Goal: Transaction & Acquisition: Purchase product/service

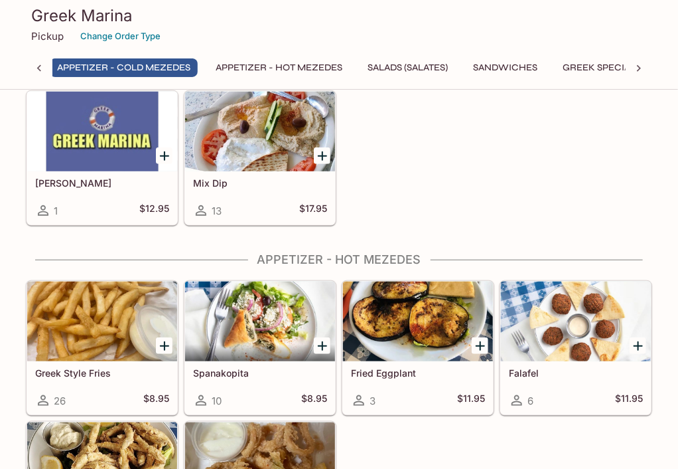
scroll to position [0, 5]
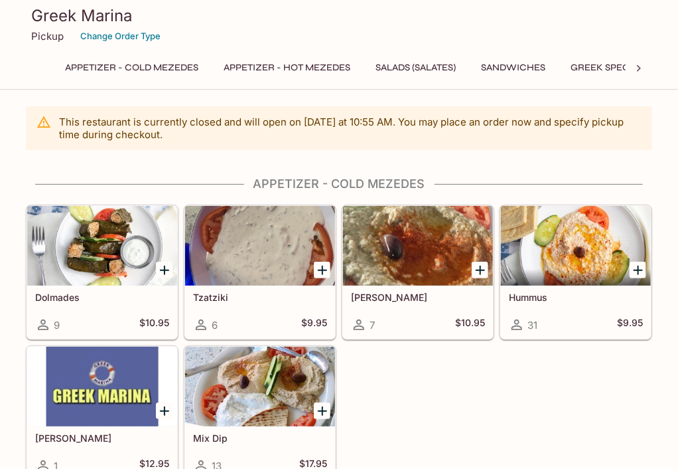
drag, startPoint x: 49, startPoint y: 43, endPoint x: 49, endPoint y: 35, distance: 8.0
click at [49, 35] on div "Pickup Change Order Type" at bounding box center [339, 36] width 616 height 21
click at [62, 30] on p "Pickup" at bounding box center [47, 36] width 33 height 13
click at [627, 68] on div at bounding box center [639, 68] width 27 height 20
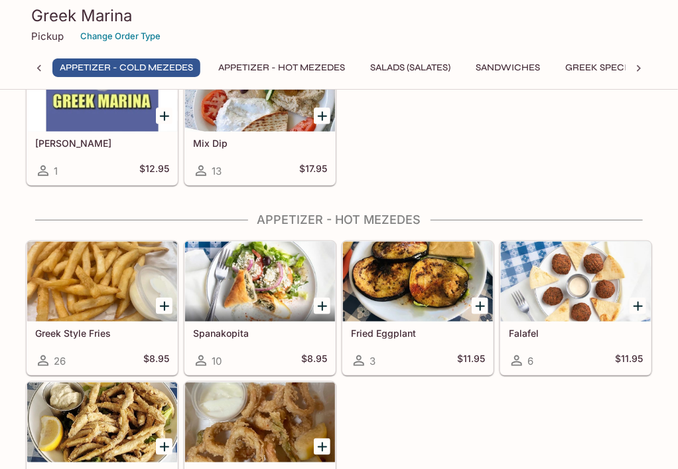
scroll to position [332, 0]
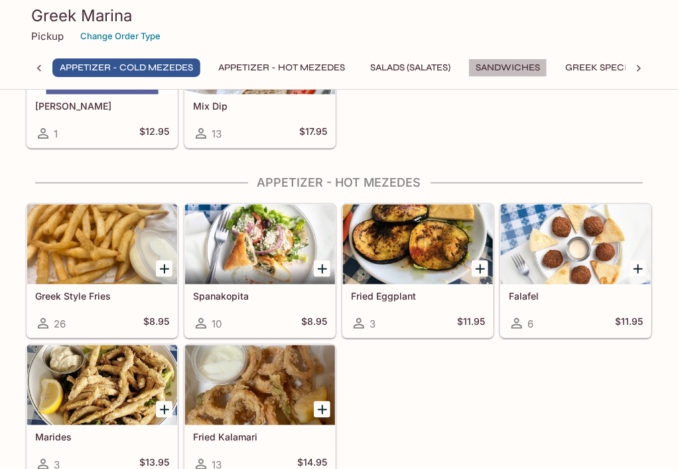
click at [531, 64] on button "Sandwiches" at bounding box center [508, 67] width 79 height 19
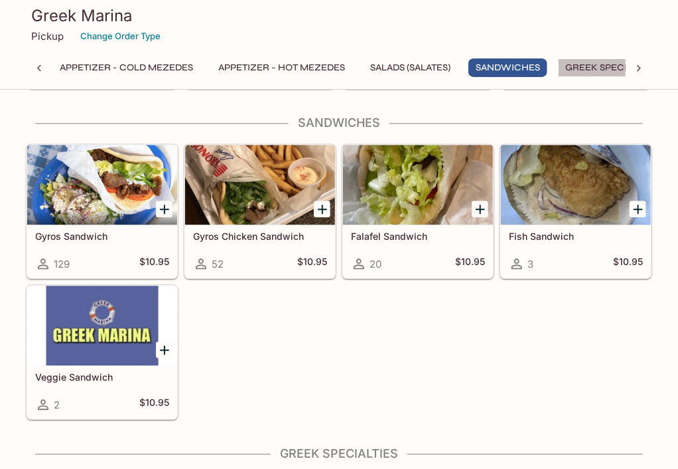
click at [574, 64] on button "Greek Specialties" at bounding box center [611, 67] width 106 height 19
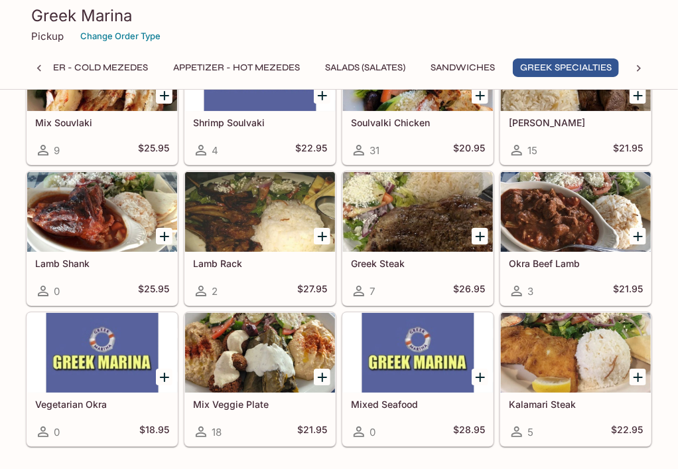
scroll to position [1507, 0]
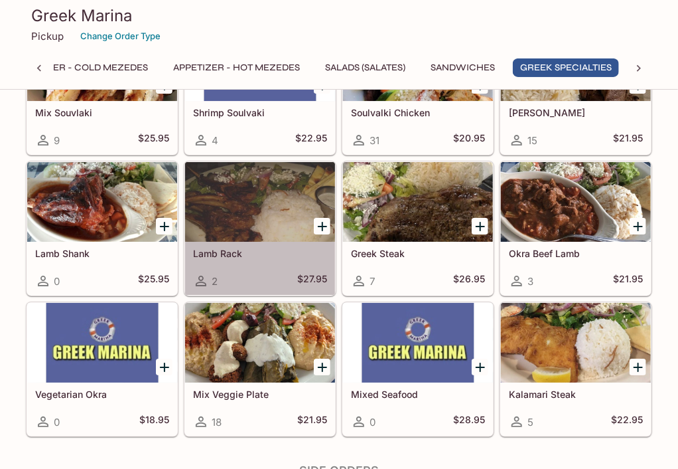
click at [288, 221] on div at bounding box center [260, 202] width 150 height 80
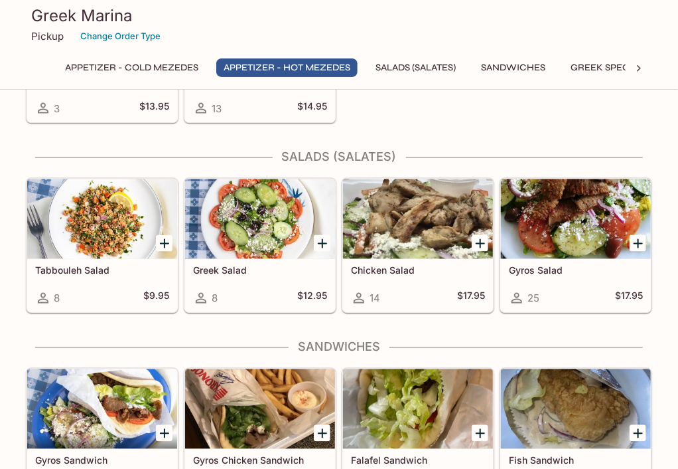
scroll to position [820, 0]
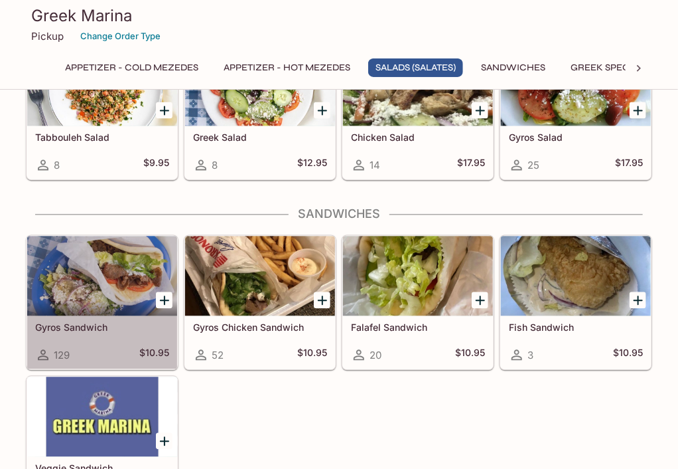
click at [96, 286] on div at bounding box center [102, 276] width 150 height 80
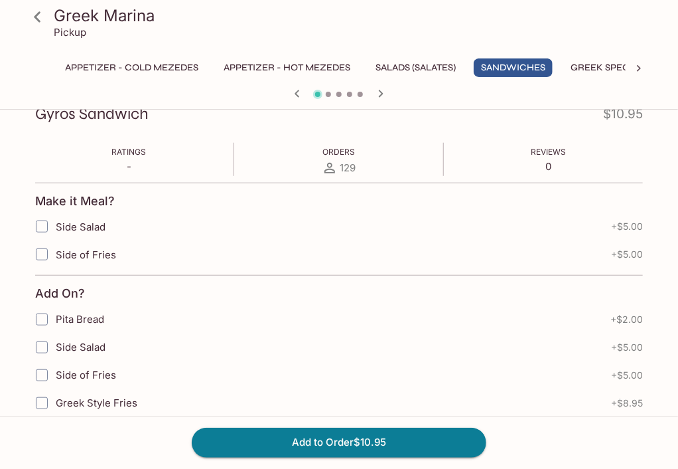
scroll to position [199, 0]
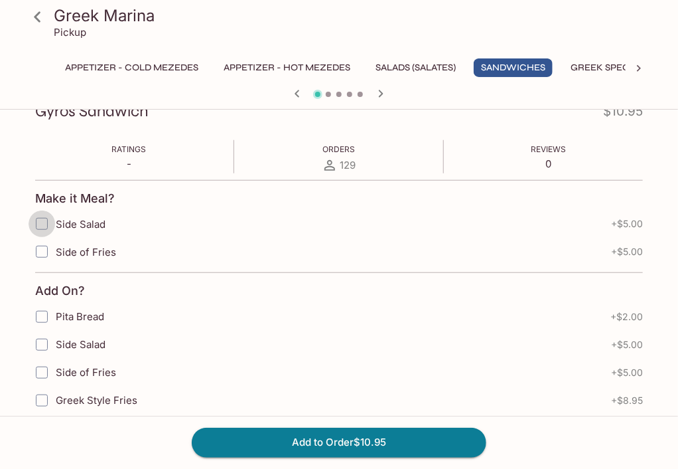
click at [39, 220] on input "Side Salad" at bounding box center [42, 223] width 27 height 27
checkbox input "true"
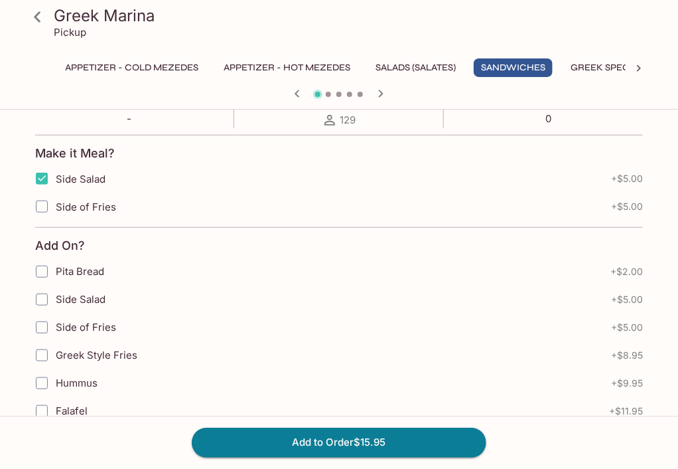
scroll to position [332, 0]
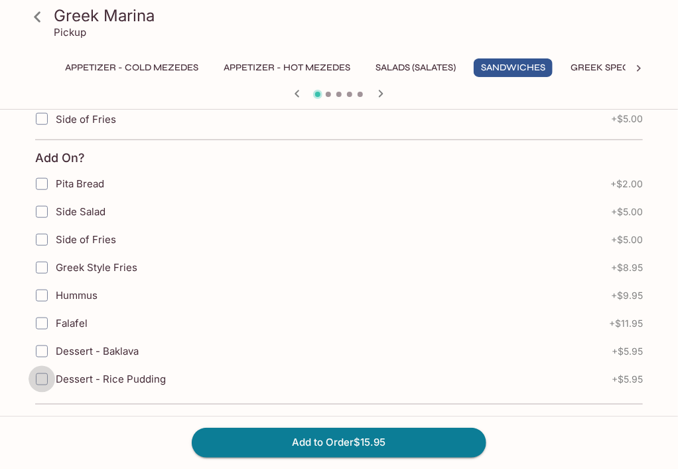
click at [45, 375] on input "Dessert - Rice Pudding" at bounding box center [42, 379] width 27 height 27
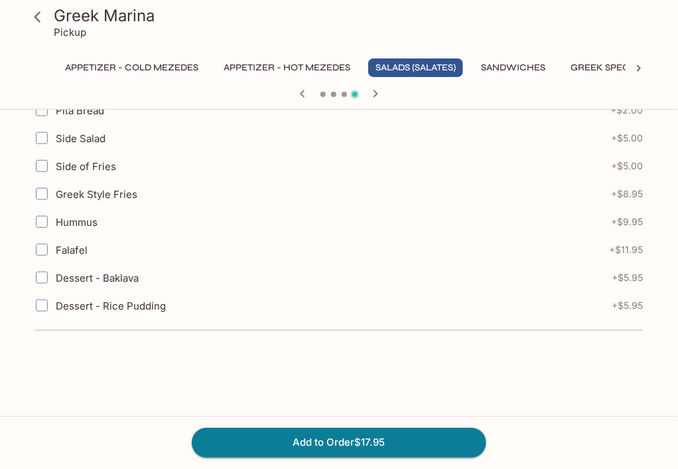
click at [37, 298] on input "Dessert - Rice Pudding" at bounding box center [42, 305] width 27 height 27
checkbox input "true"
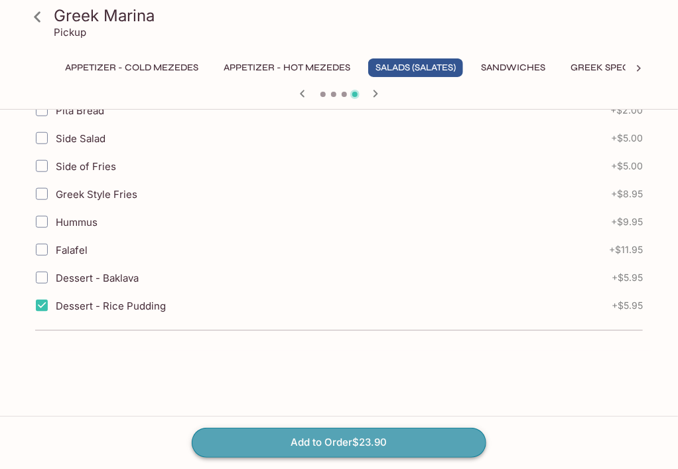
click at [324, 441] on button "Add to Order $23.90" at bounding box center [339, 441] width 295 height 29
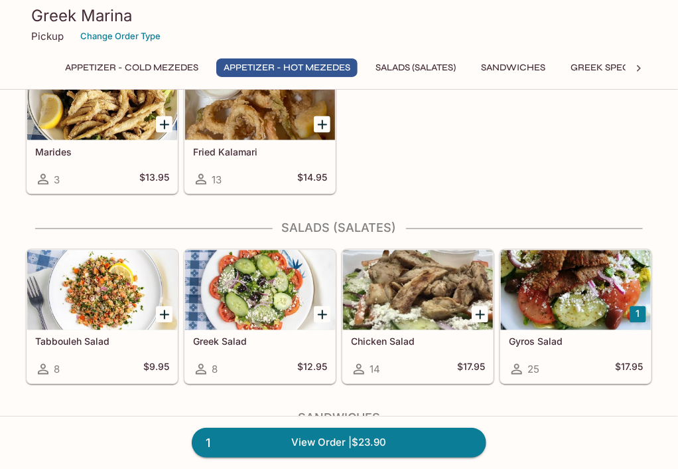
scroll to position [730, 0]
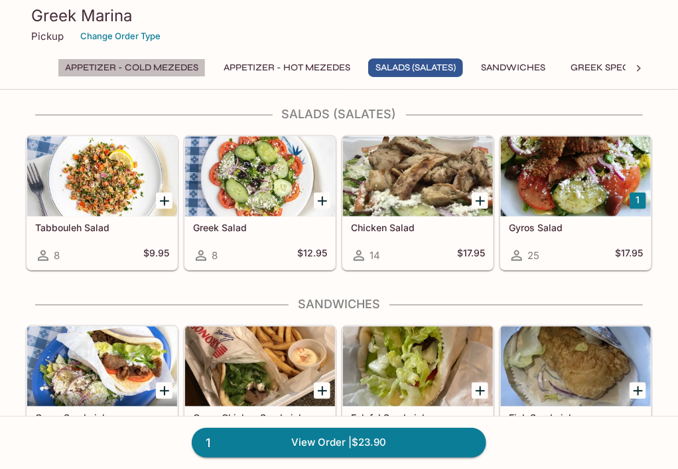
click at [89, 68] on button "Appetizer - Cold Mezedes" at bounding box center [132, 67] width 148 height 19
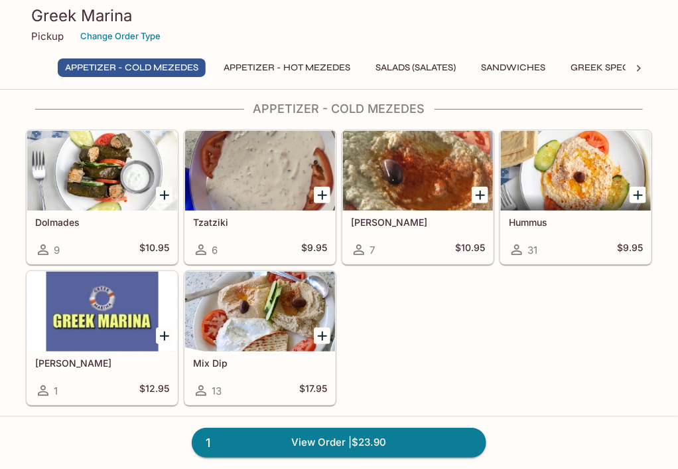
scroll to position [64, 0]
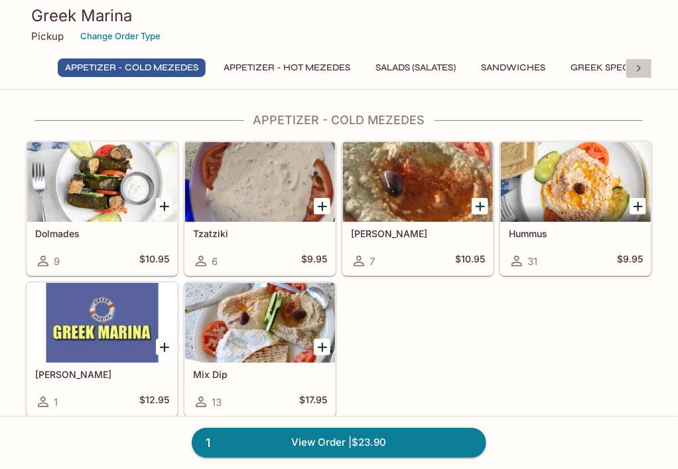
click at [637, 68] on icon at bounding box center [639, 68] width 13 height 13
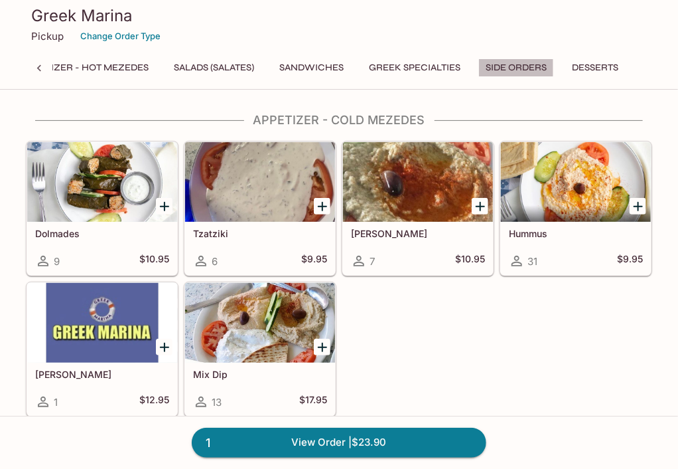
click at [519, 65] on button "Side Orders" at bounding box center [517, 67] width 76 height 19
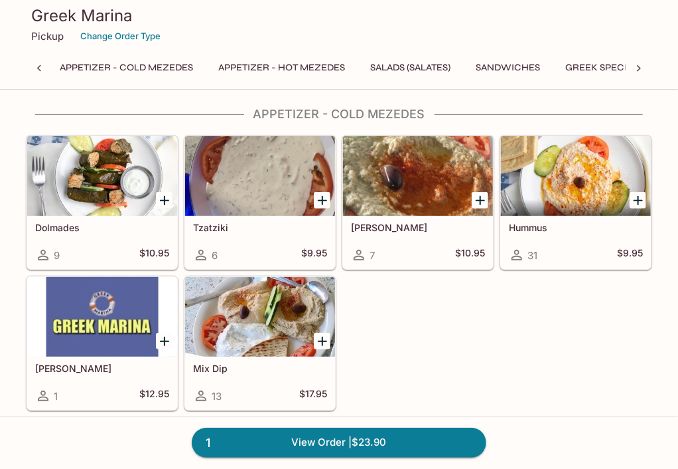
scroll to position [0, 0]
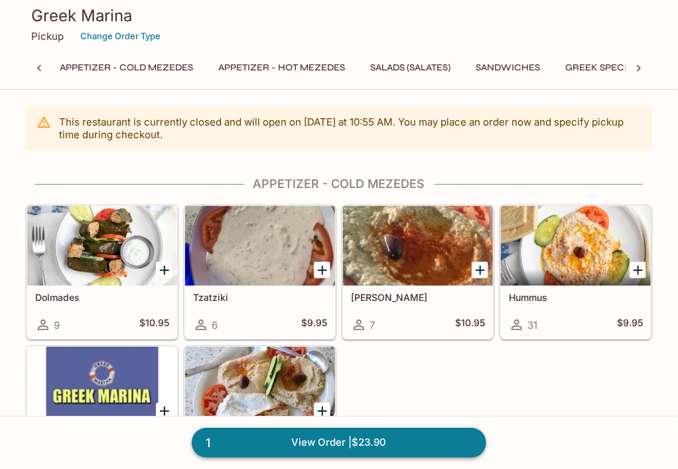
click at [369, 436] on link "1 View Order | $23.90" at bounding box center [339, 441] width 295 height 29
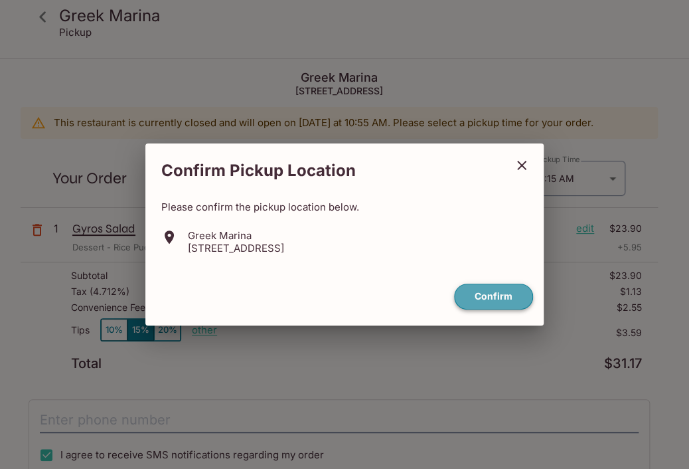
click at [494, 297] on button "Confirm" at bounding box center [493, 296] width 79 height 26
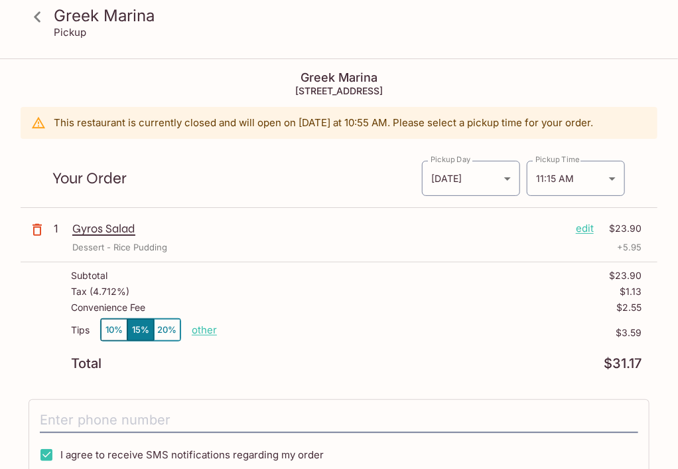
click at [114, 234] on p "Gyros Salad" at bounding box center [318, 228] width 493 height 15
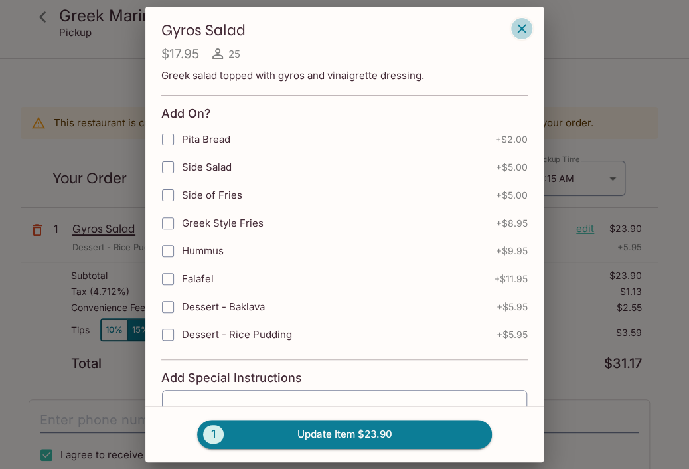
click at [529, 28] on icon "button" at bounding box center [522, 29] width 16 height 16
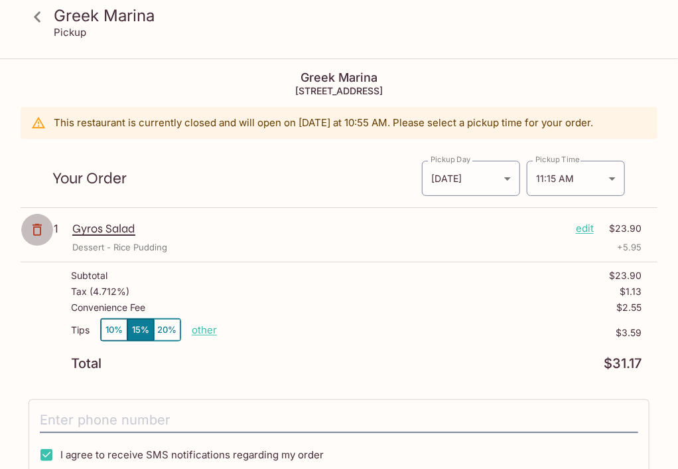
click at [42, 224] on icon "button" at bounding box center [37, 230] width 16 height 16
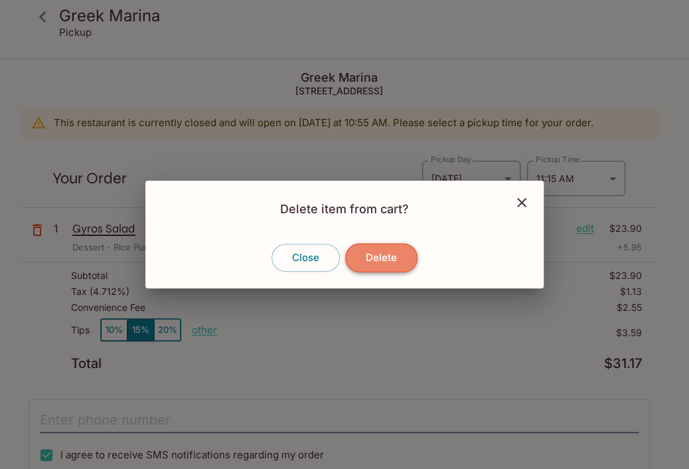
click at [372, 255] on button "Delete" at bounding box center [381, 257] width 72 height 29
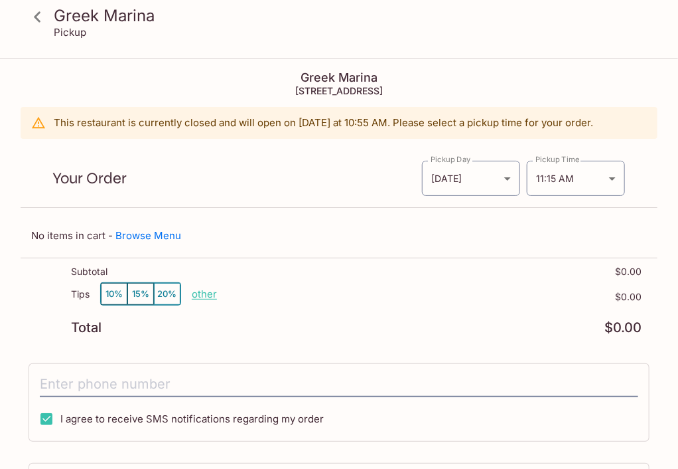
click at [72, 22] on h3 "Greek Marina" at bounding box center [350, 15] width 593 height 21
click at [38, 15] on icon at bounding box center [37, 16] width 23 height 23
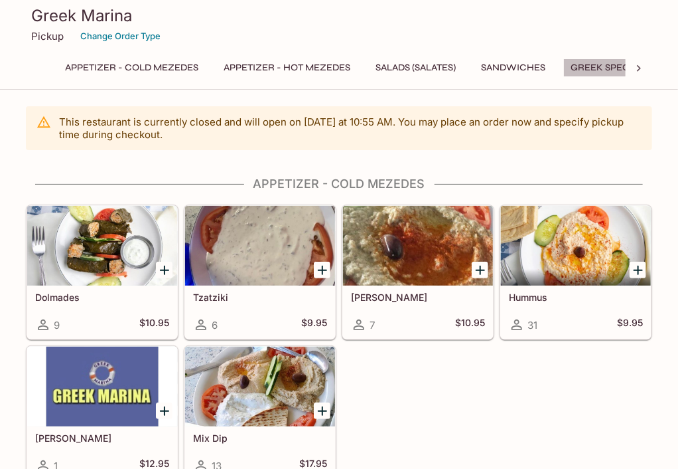
click at [596, 65] on button "Greek Specialties" at bounding box center [617, 67] width 106 height 19
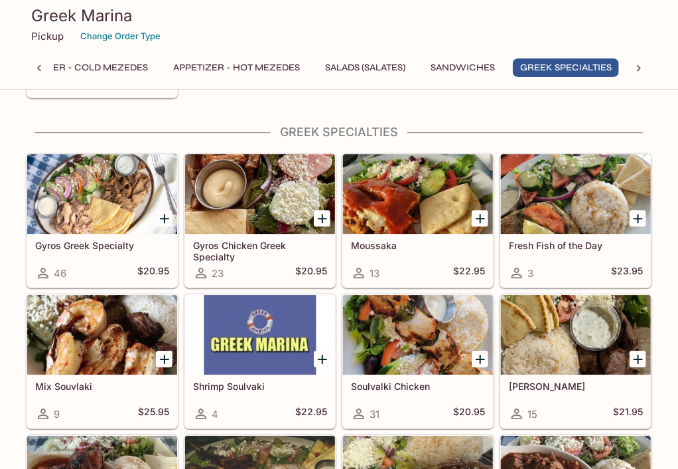
scroll to position [1241, 0]
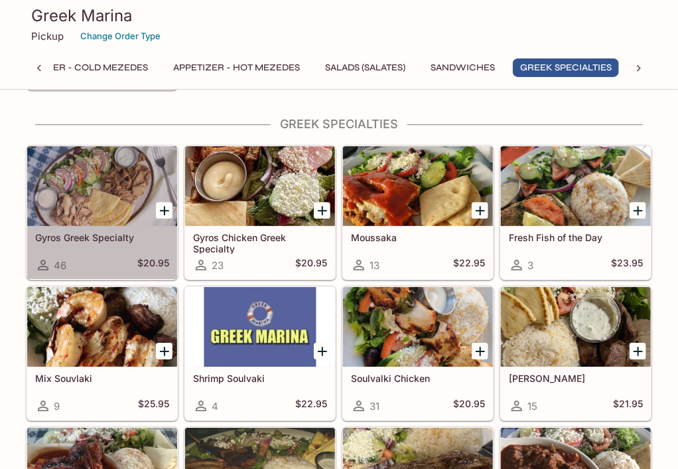
click at [96, 206] on div at bounding box center [102, 186] width 150 height 80
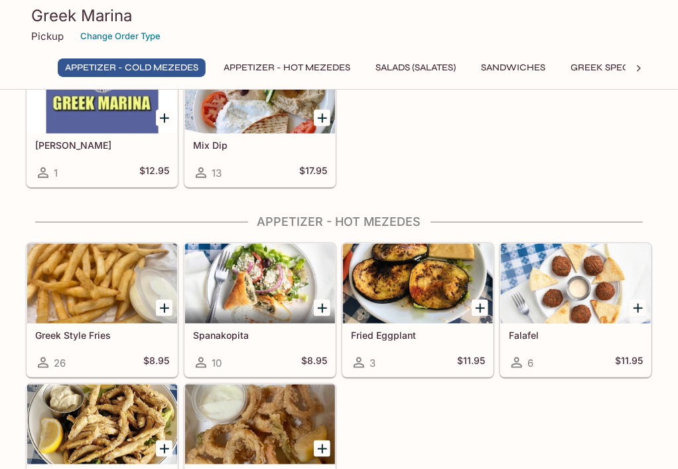
scroll to position [289, 0]
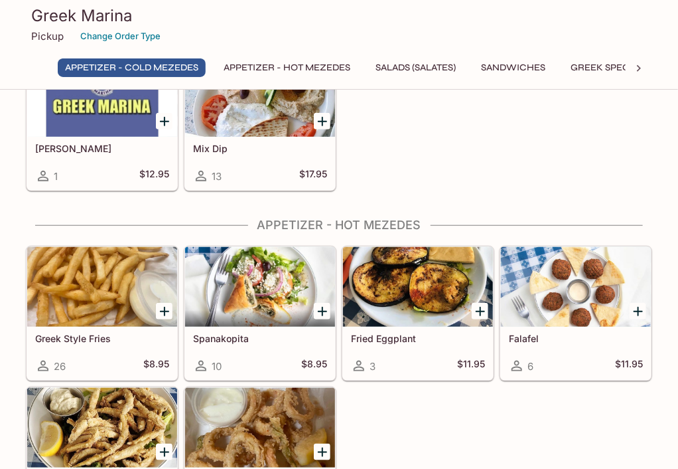
click at [600, 60] on div "Greek Marina Pickup Change Order Type Appetizer - Cold Mezedes Appetizer - Hot …" at bounding box center [339, 42] width 637 height 85
click at [599, 60] on button "Greek Specialties" at bounding box center [617, 67] width 106 height 19
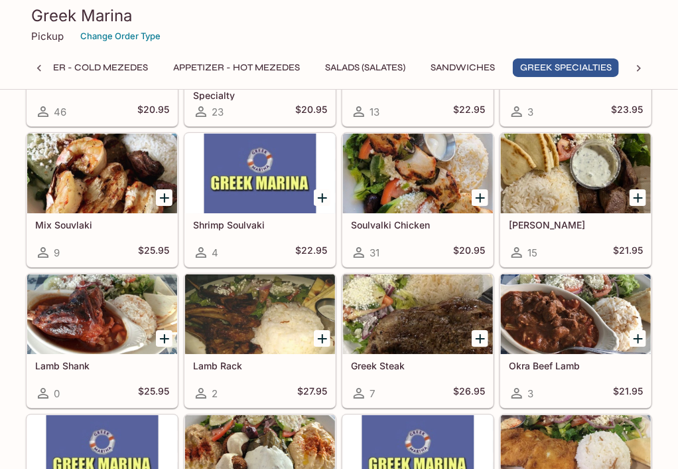
scroll to position [1374, 0]
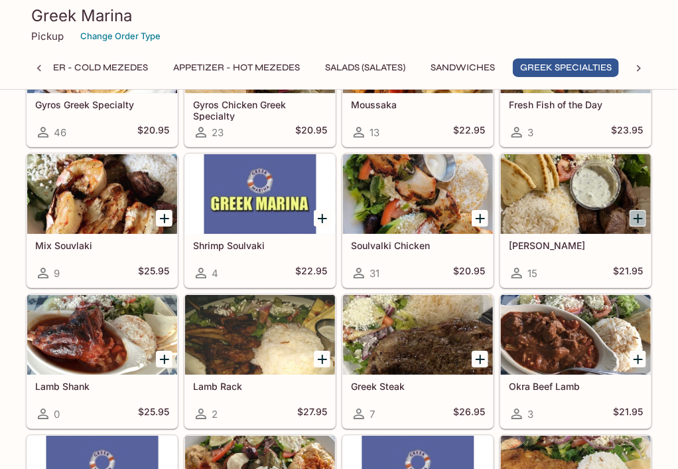
click at [640, 210] on icon "Add Souvlaki Lamb" at bounding box center [639, 218] width 16 height 16
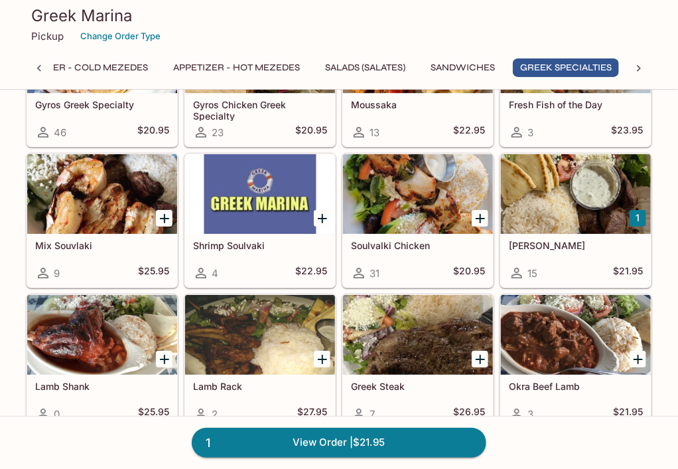
click at [553, 185] on div at bounding box center [576, 194] width 150 height 80
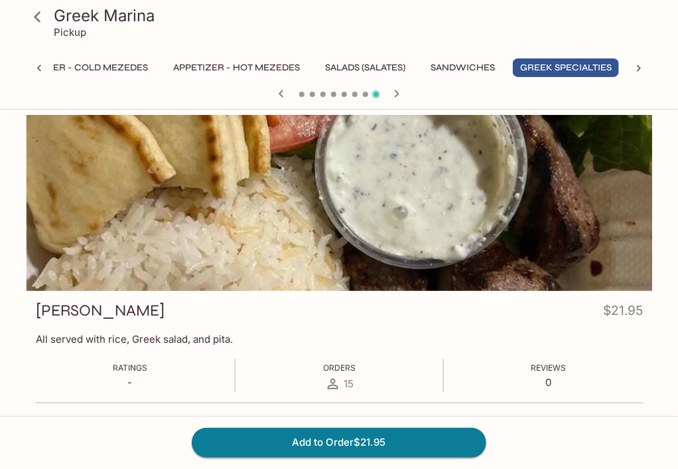
click at [184, 200] on div at bounding box center [340, 203] width 627 height 176
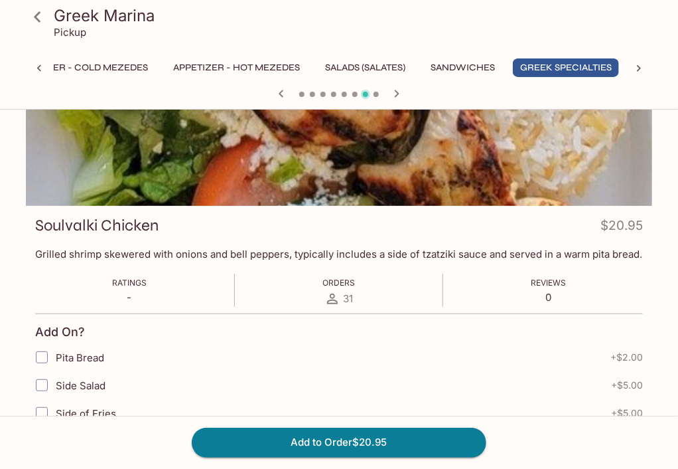
scroll to position [265, 0]
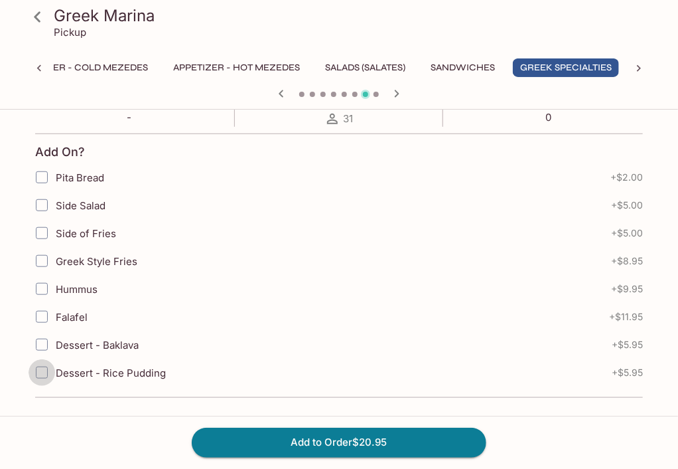
click at [40, 368] on input "Dessert - Rice Pudding" at bounding box center [42, 372] width 27 height 27
checkbox input "true"
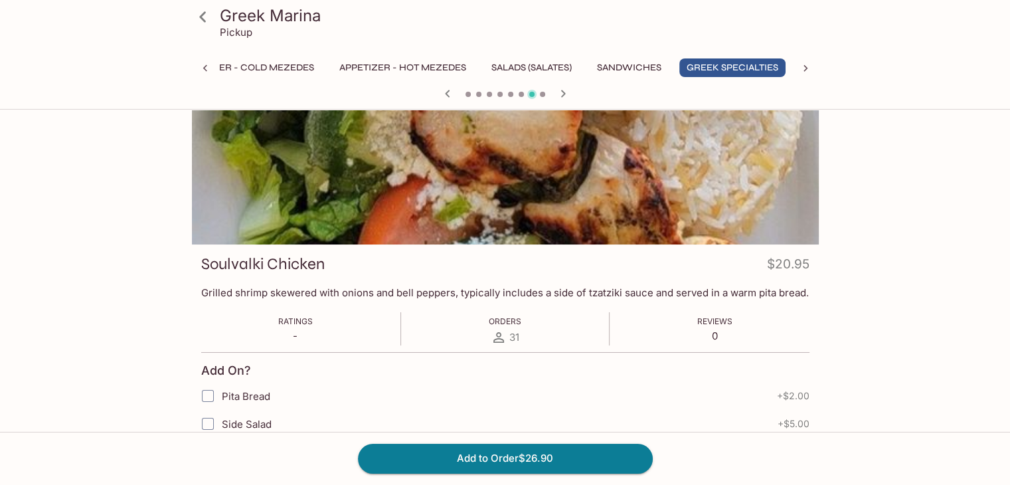
scroll to position [66, 0]
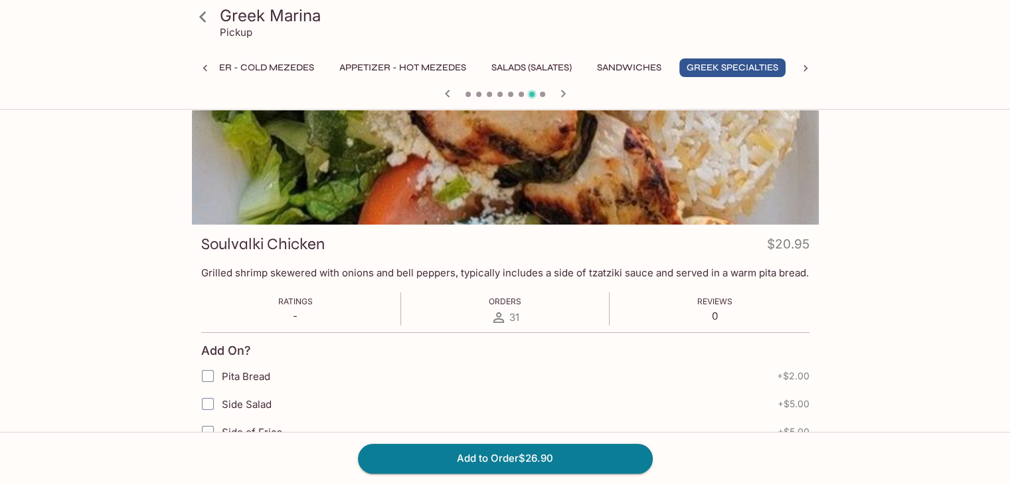
click at [678, 64] on div at bounding box center [805, 68] width 27 height 20
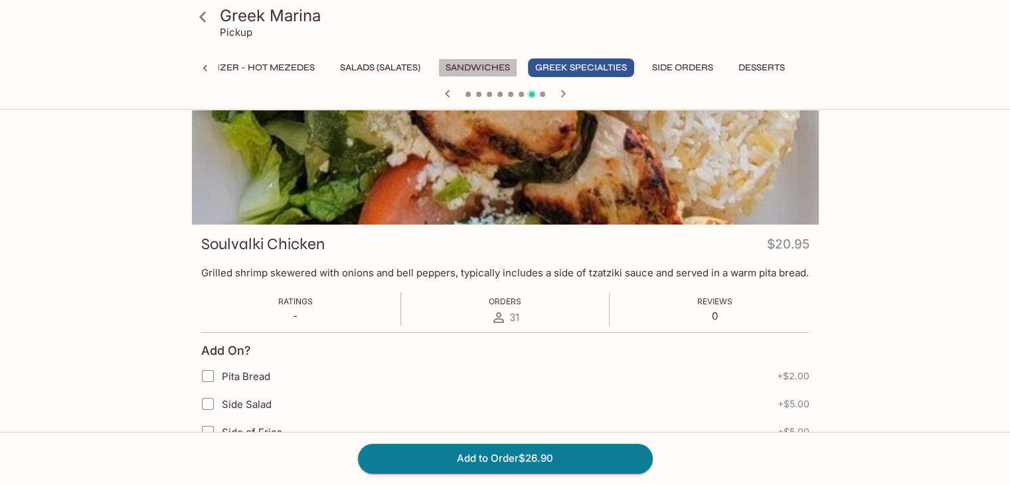
click at [450, 70] on button "Sandwiches" at bounding box center [477, 67] width 79 height 19
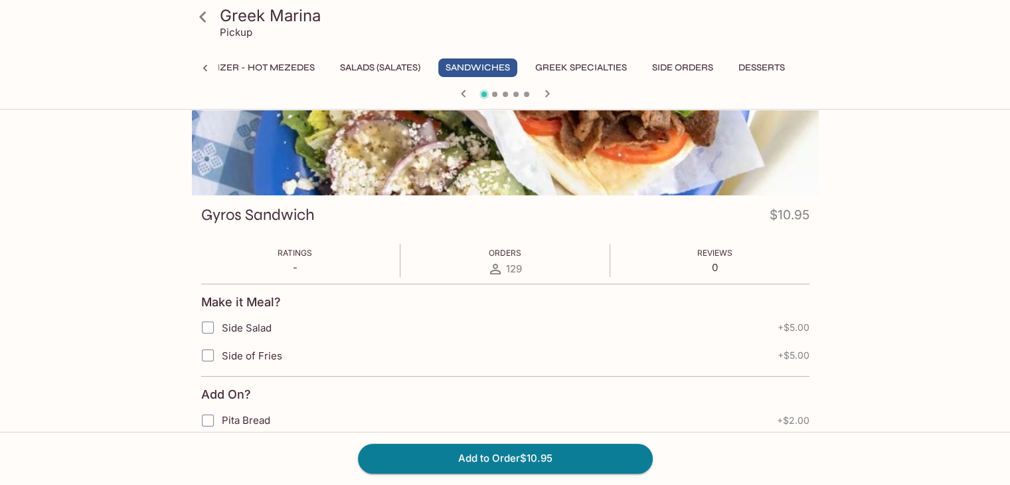
scroll to position [199, 0]
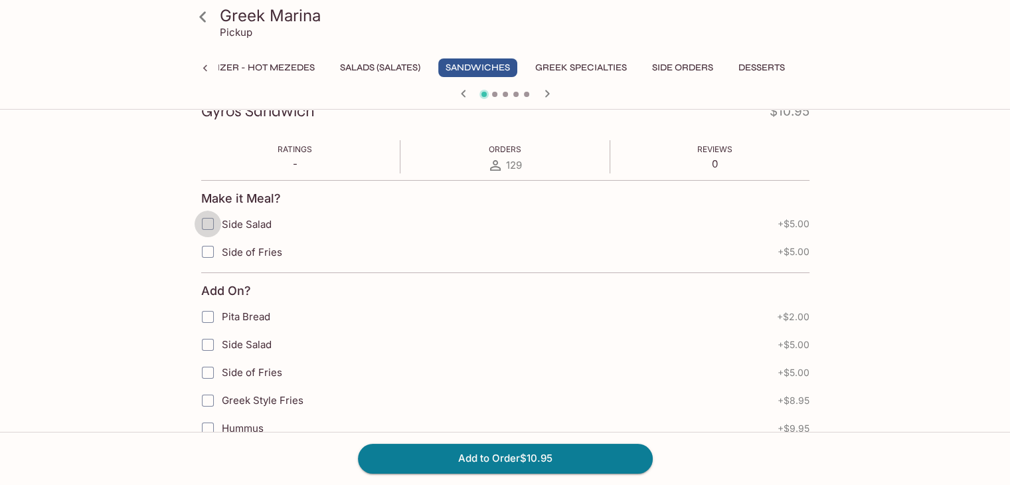
click at [204, 221] on input "Side Salad" at bounding box center [207, 223] width 27 height 27
click at [202, 221] on input "Side Salad" at bounding box center [207, 223] width 27 height 27
checkbox input "true"
click at [610, 62] on button "Greek Specialties" at bounding box center [581, 67] width 106 height 19
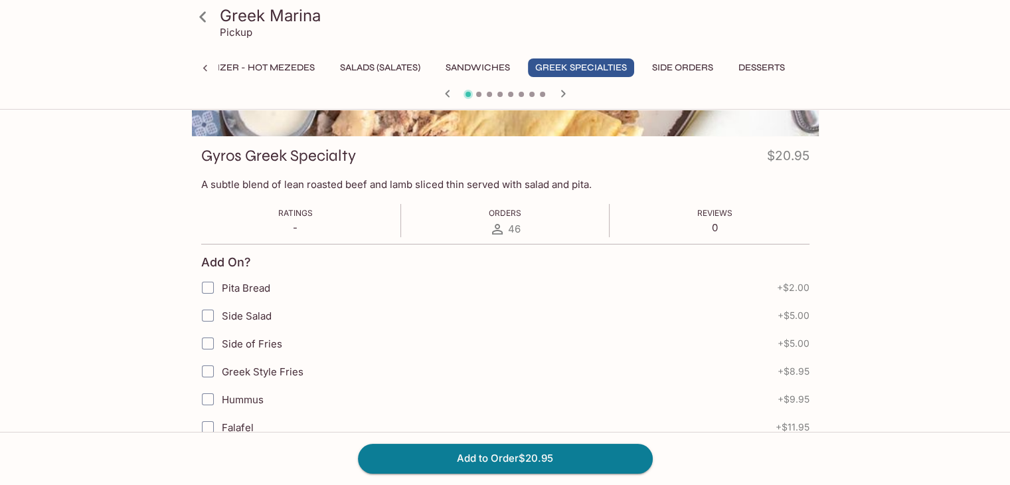
scroll to position [0, 0]
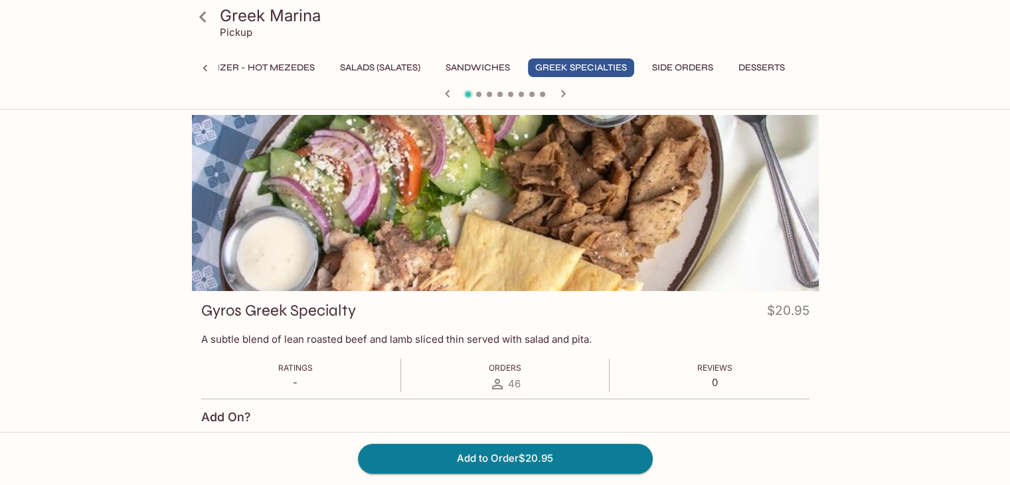
click at [202, 16] on icon at bounding box center [202, 16] width 23 height 23
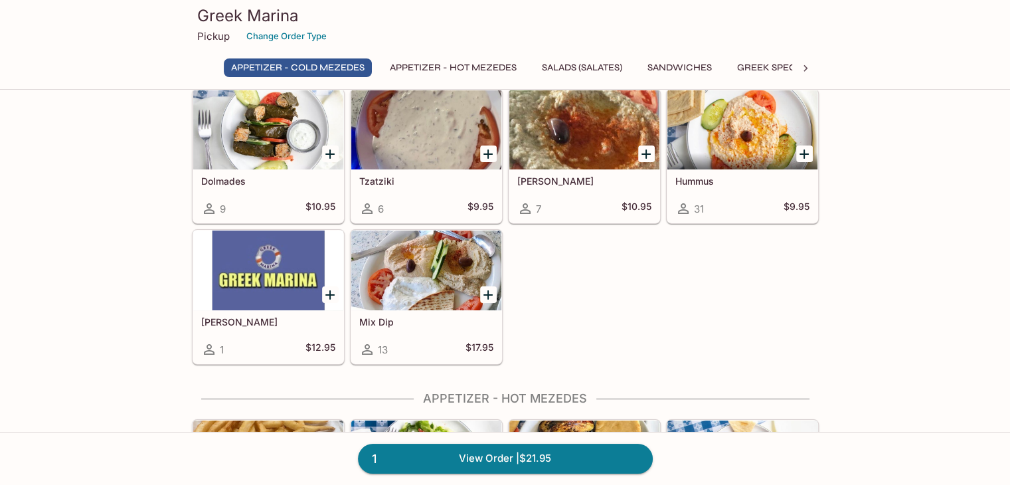
scroll to position [199, 0]
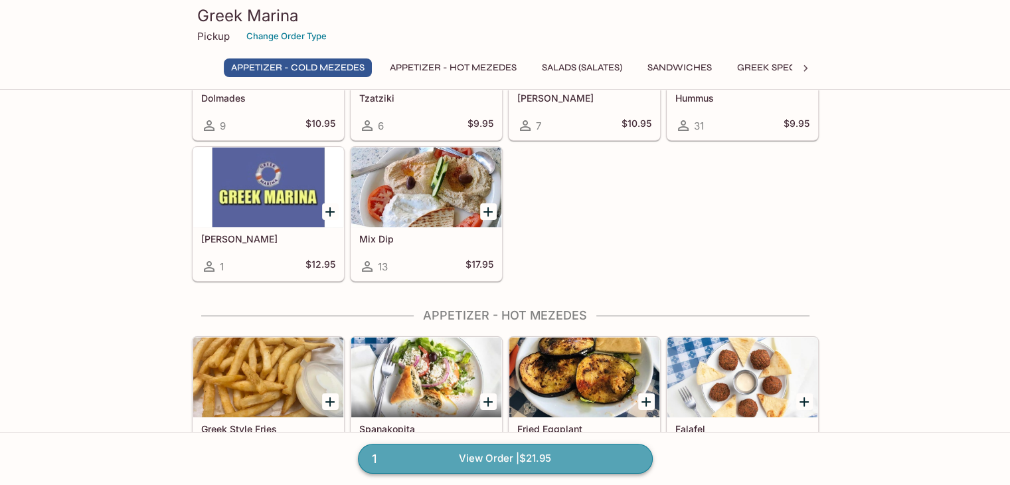
click at [507, 458] on link "1 View Order | $21.95" at bounding box center [505, 457] width 295 height 29
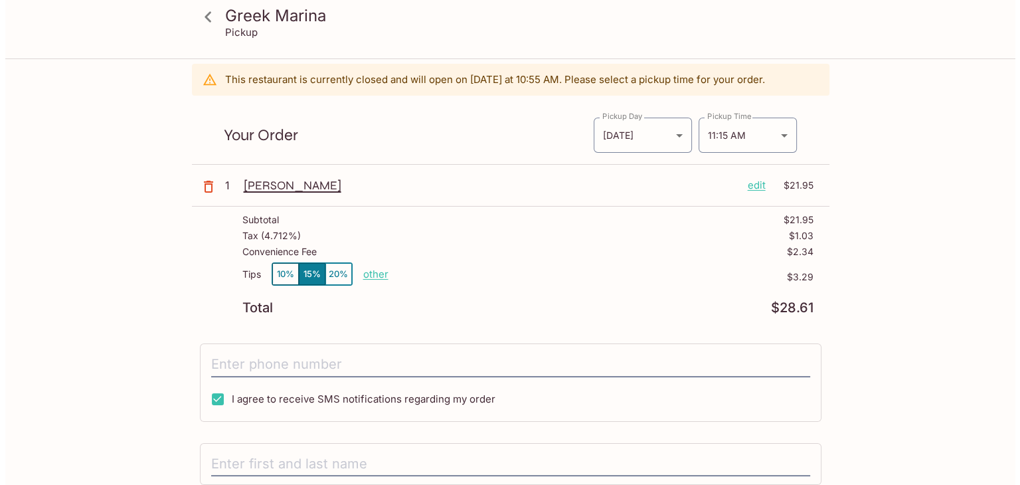
scroll to position [66, 0]
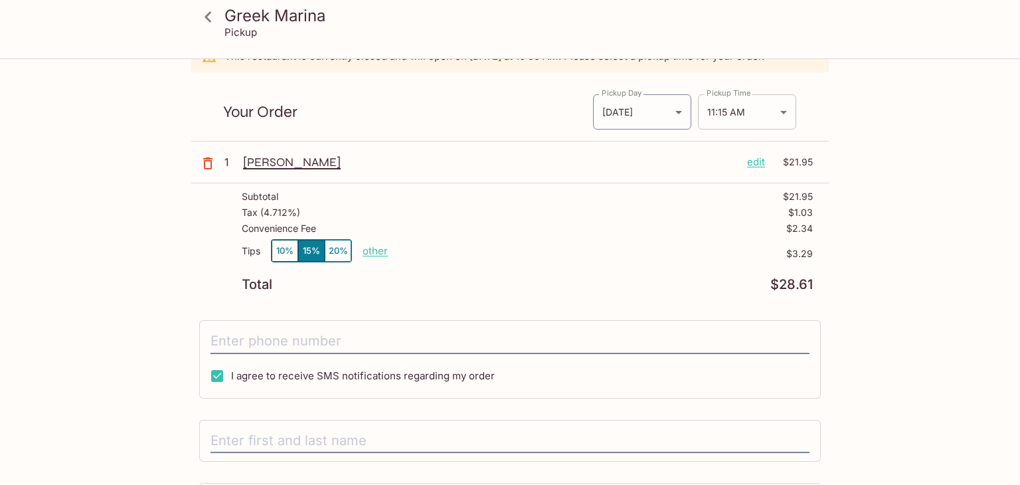
click at [678, 112] on body "Greek Marina Pickup Greek Marina 7192 Kalanianaʻole Hwy e126, Honolulu, HI 9682…" at bounding box center [510, 235] width 1020 height 485
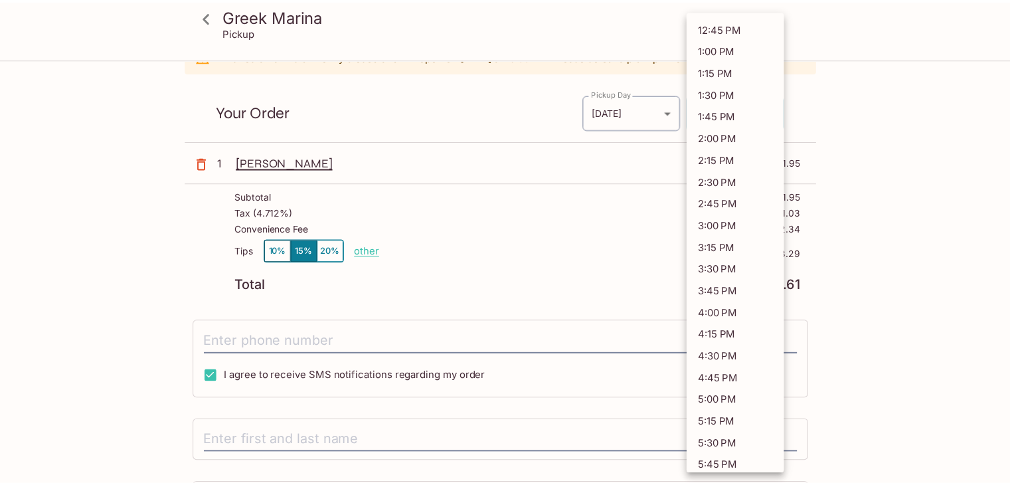
scroll to position [0, 0]
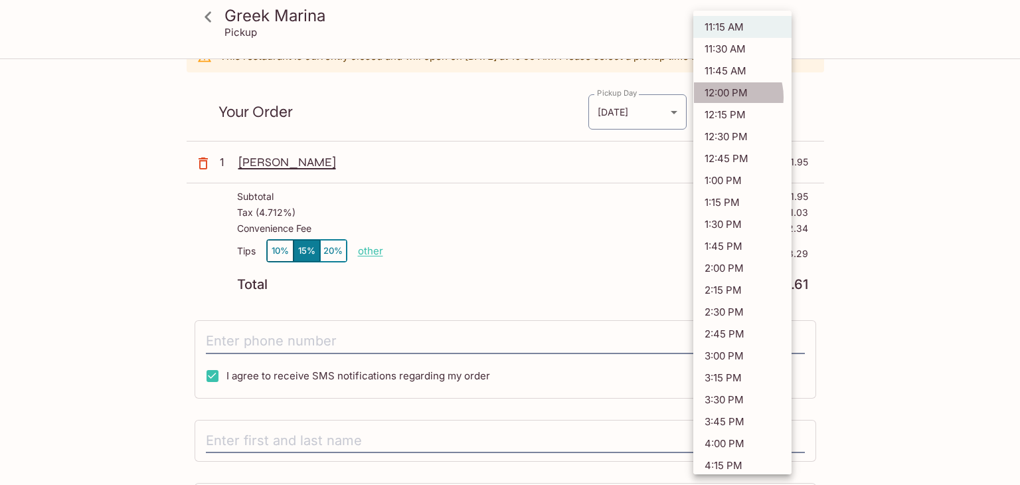
click at [678, 96] on li "12:00 PM" at bounding box center [742, 93] width 98 height 22
click at [678, 112] on body "Greek Marina Pickup Greek Marina 7192 Kalanianaʻole Hwy e126, Honolulu, HI 9682…" at bounding box center [510, 235] width 1020 height 485
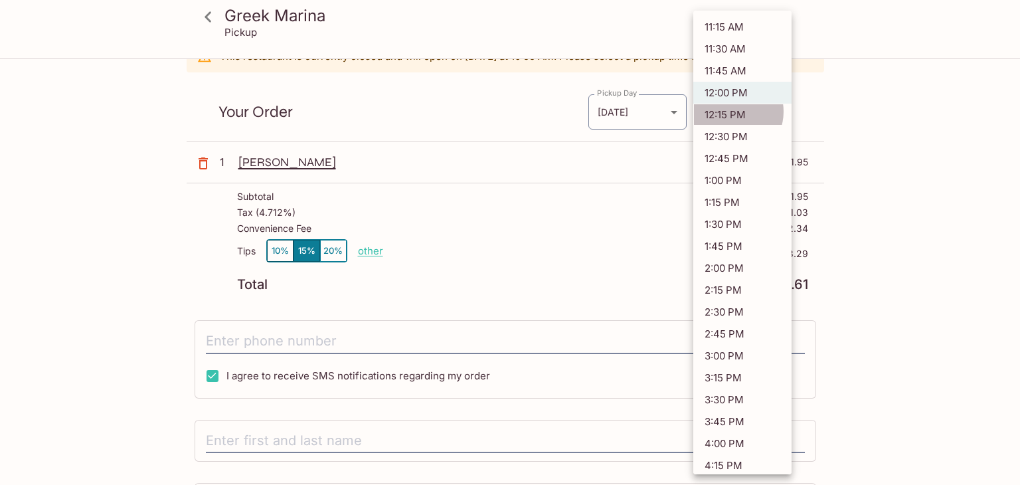
click at [678, 110] on li "12:15 PM" at bounding box center [742, 115] width 98 height 22
type input "2025-08-11T22:15:00.000000Z"
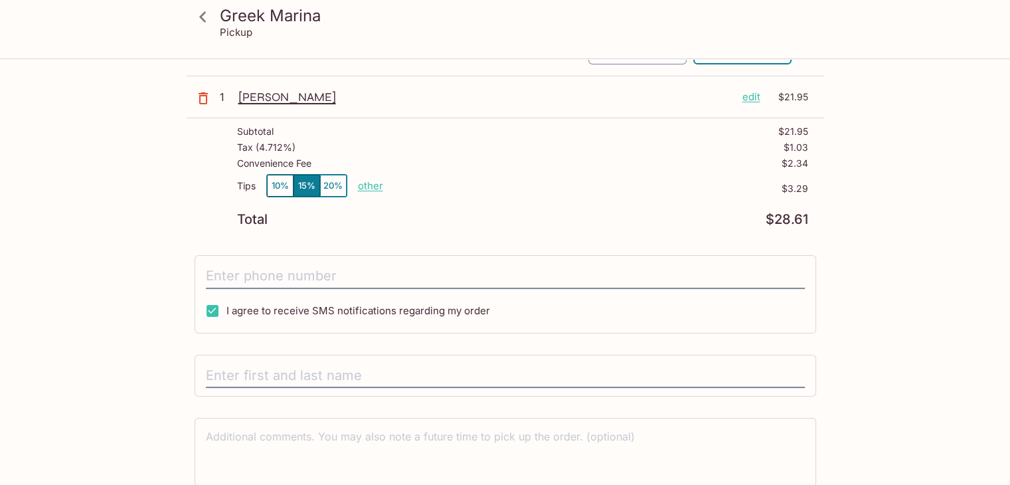
scroll to position [133, 0]
click at [253, 13] on h3 "Greek Marina" at bounding box center [516, 15] width 593 height 21
click at [212, 17] on icon at bounding box center [202, 16] width 23 height 23
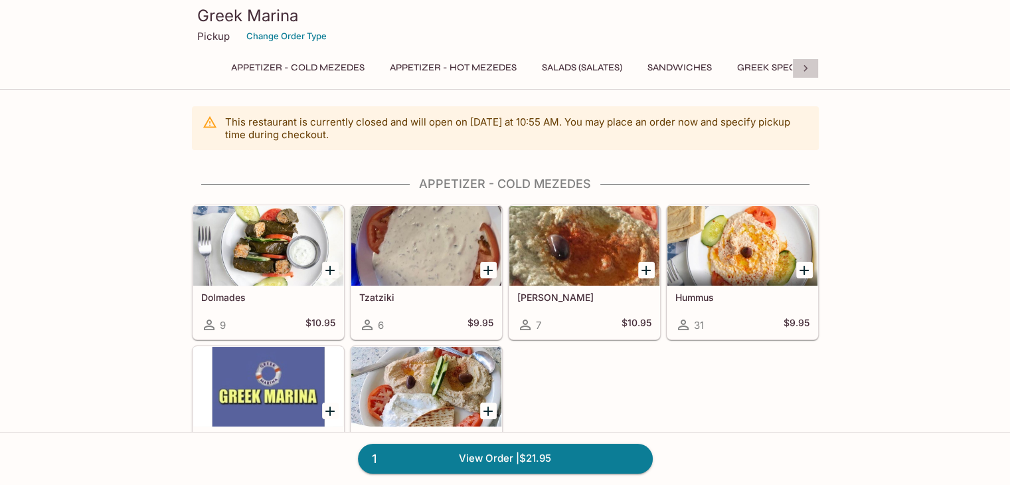
click at [678, 68] on icon at bounding box center [805, 68] width 13 height 13
click at [678, 64] on button "Desserts" at bounding box center [761, 67] width 61 height 19
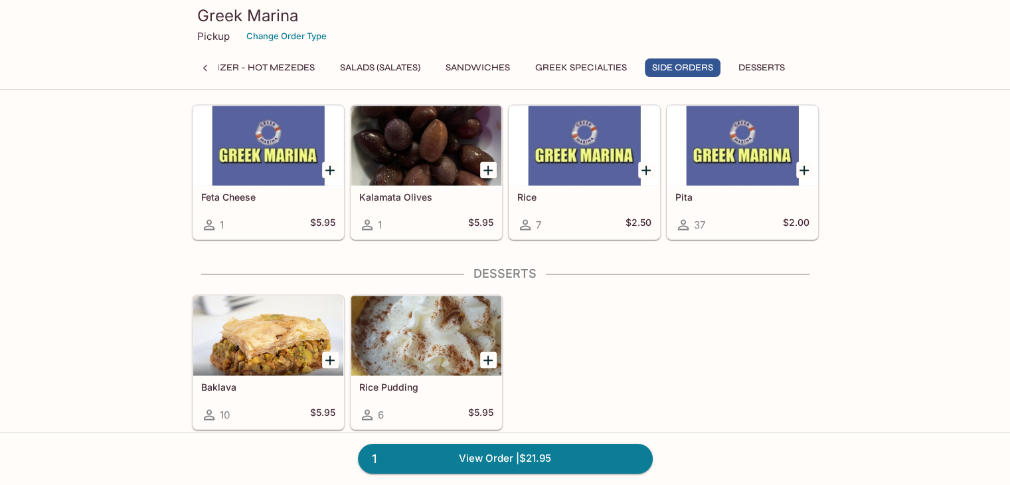
scroll to position [1898, 0]
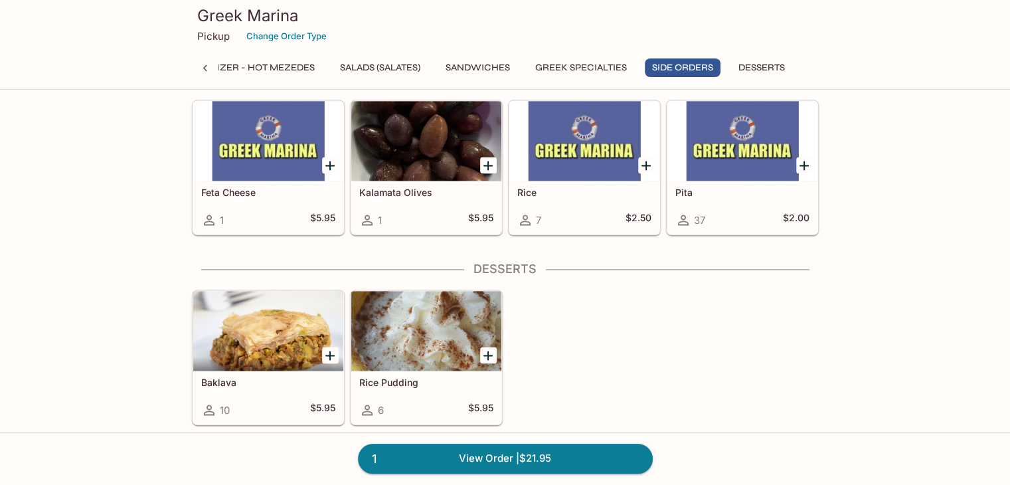
click at [489, 347] on icon "Add Rice Pudding" at bounding box center [488, 355] width 16 height 16
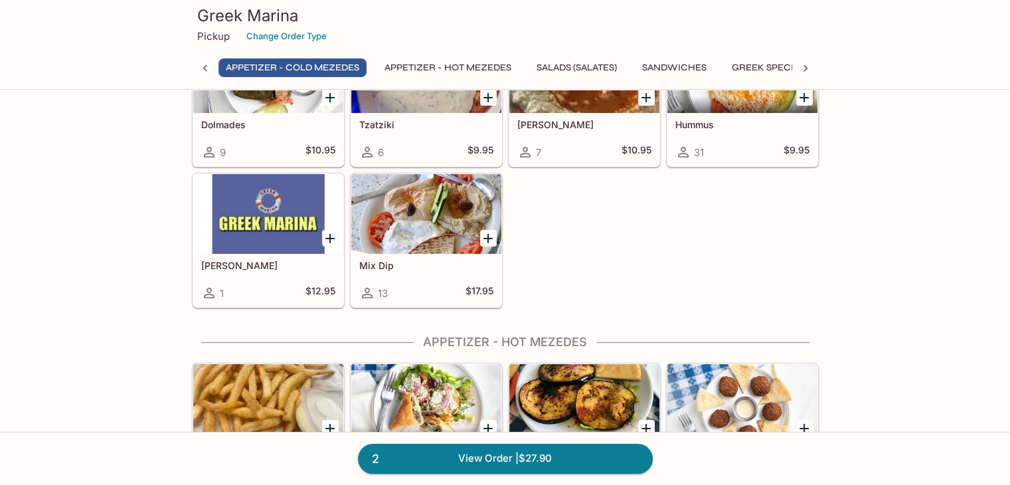
scroll to position [0, 0]
